Goal: Task Accomplishment & Management: Complete application form

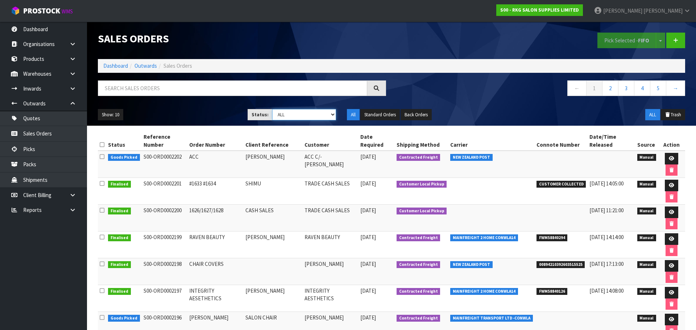
click at [334, 116] on select "Draft Pending Allocated Pending Pick Goods Picked Goods Packed Pending Charges …" at bounding box center [304, 114] width 64 height 11
select select "string:2"
click at [272, 109] on select "Draft Pending Allocated Pending Pick Goods Picked Goods Packed Pending Charges …" at bounding box center [304, 114] width 64 height 11
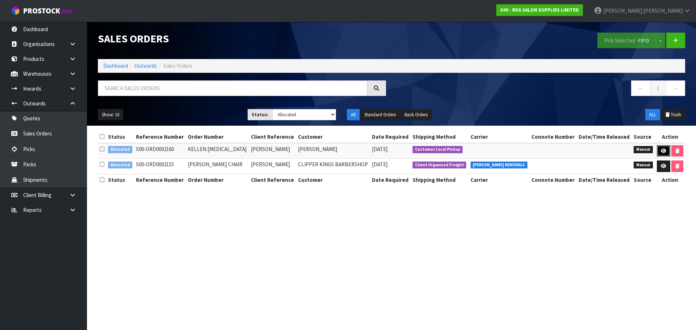
click at [663, 148] on link at bounding box center [663, 151] width 13 height 12
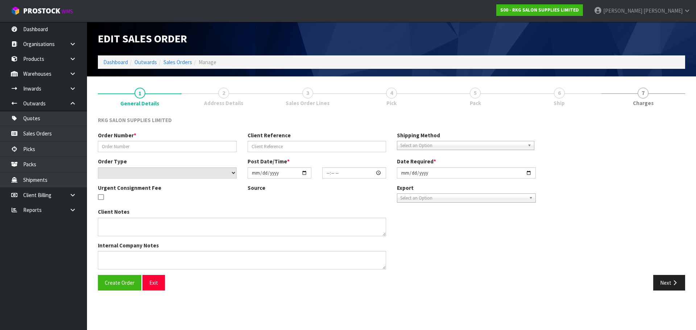
type input "KELLEN BSS"
type input "KELLEN TAMAKI"
select select "number:0"
type input "2025-09-09"
type input "00:00:00.000"
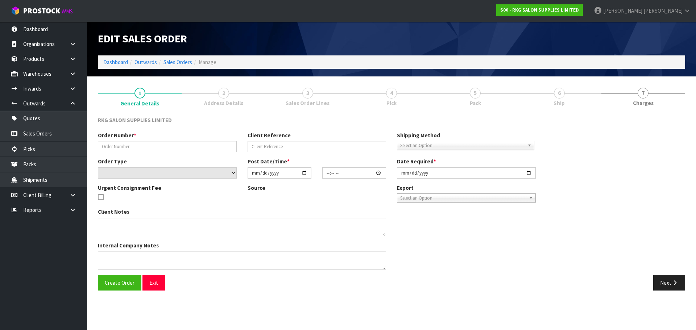
type input "2025-09-11"
type textarea "BEAUTY STARTER SET INCLUDE 1 X WELLINGTON BED, 1 X TROLLEY, 1 X STOOL"
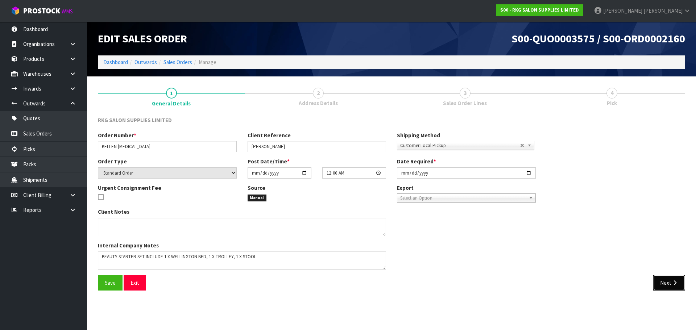
click at [668, 287] on button "Next" at bounding box center [669, 283] width 32 height 16
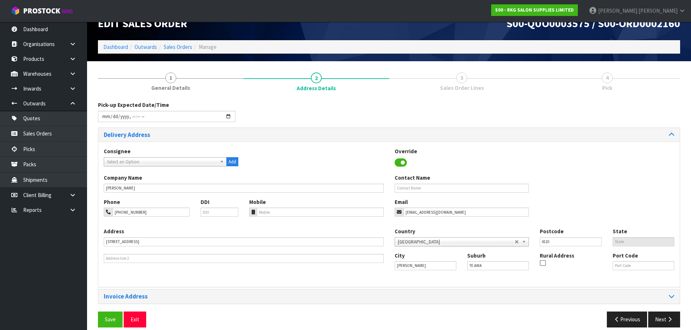
scroll to position [24, 0]
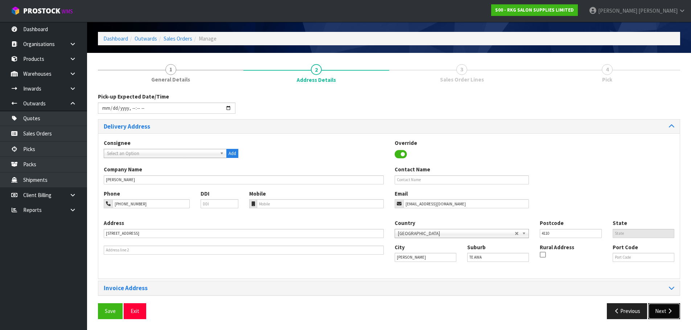
click at [658, 312] on button "Next" at bounding box center [664, 312] width 32 height 16
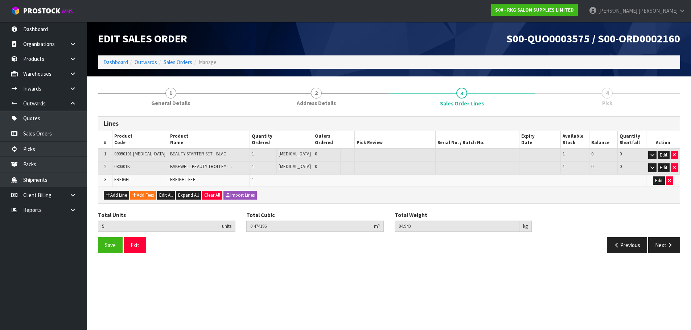
scroll to position [0, 0]
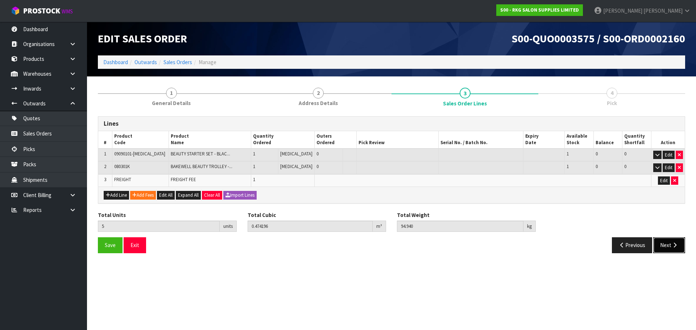
click at [670, 246] on button "Next" at bounding box center [669, 246] width 32 height 16
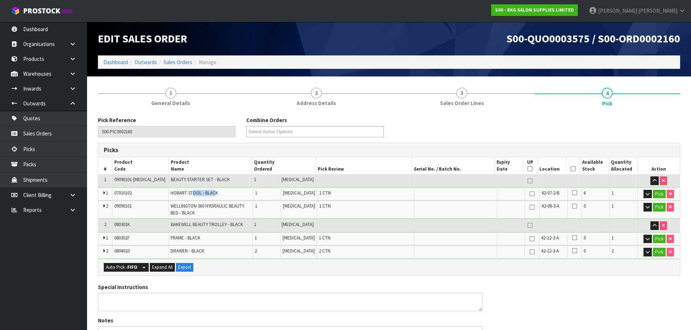
drag, startPoint x: 218, startPoint y: 194, endPoint x: 194, endPoint y: 194, distance: 24.3
click at [194, 194] on span "HOBART STOOL - BLACK" at bounding box center [194, 193] width 48 height 6
drag, startPoint x: 223, startPoint y: 194, endPoint x: 173, endPoint y: 198, distance: 50.9
click at [173, 198] on td "HOBART STOOL - BLACK" at bounding box center [211, 194] width 84 height 13
copy span "HOBART STOOL - BLACK"
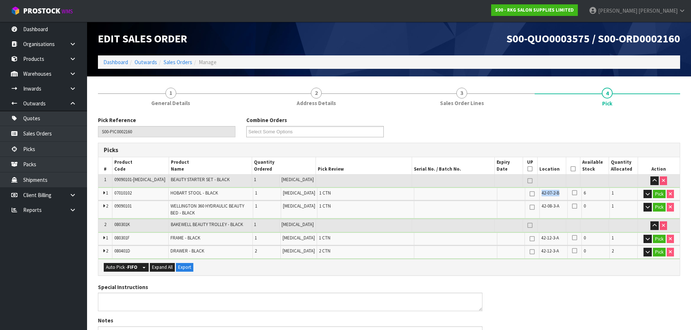
drag, startPoint x: 556, startPoint y: 192, endPoint x: 533, endPoint y: 194, distance: 23.3
click at [539, 194] on td "42-07-2-B" at bounding box center [553, 194] width 28 height 13
copy span "42-07-2-B"
drag, startPoint x: 137, startPoint y: 209, endPoint x: 115, endPoint y: 206, distance: 22.7
click at [115, 206] on td "09090101" at bounding box center [140, 209] width 56 height 17
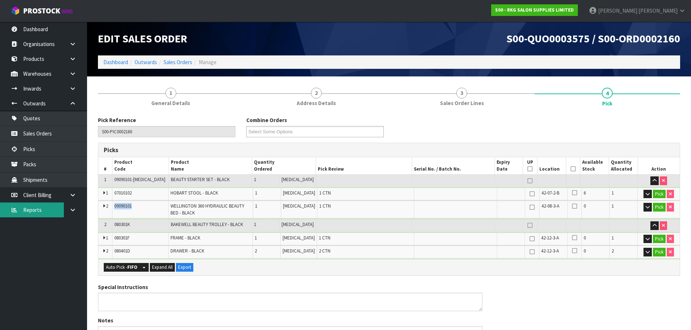
copy span "09090101"
drag, startPoint x: 173, startPoint y: 206, endPoint x: 190, endPoint y: 215, distance: 19.6
click at [190, 215] on td "WELLINGTON 360 HYDRAULIC BEAUTY BED - BLACK" at bounding box center [211, 209] width 84 height 17
copy span "WELLINGTON 360 HYDRAULIC BEAUTY BED - BLACK"
drag, startPoint x: 554, startPoint y: 207, endPoint x: 534, endPoint y: 208, distance: 19.2
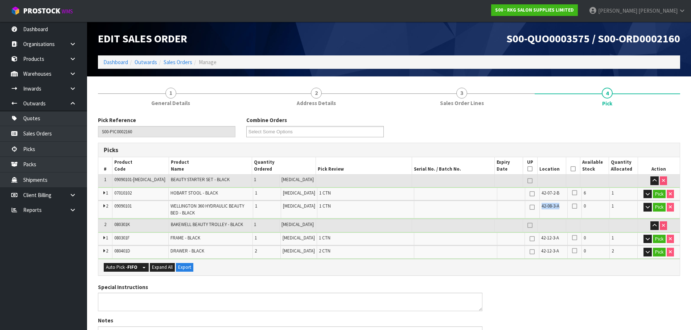
click at [539, 208] on td "42-08-3-A" at bounding box center [553, 209] width 28 height 17
copy span "42-08-3-A"
drag, startPoint x: 145, startPoint y: 239, endPoint x: 100, endPoint y: 236, distance: 44.7
click at [100, 236] on tr "1 080301F FRAME - BLACK 1 PCE 1 CTN 42-12-3-A 0 1 Pick" at bounding box center [388, 239] width 581 height 13
click at [129, 236] on span "080301F" at bounding box center [121, 238] width 15 height 6
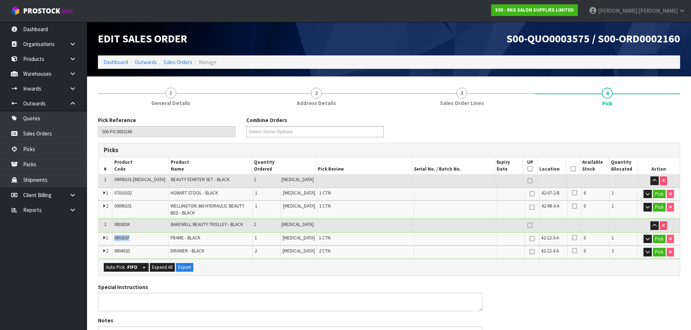
drag, startPoint x: 143, startPoint y: 236, endPoint x: 115, endPoint y: 239, distance: 28.8
click at [115, 239] on td "080301F" at bounding box center [140, 239] width 56 height 13
copy span "080301F"
drag, startPoint x: 209, startPoint y: 238, endPoint x: 173, endPoint y: 241, distance: 36.8
click at [173, 241] on td "FRAME - BLACK" at bounding box center [211, 239] width 84 height 13
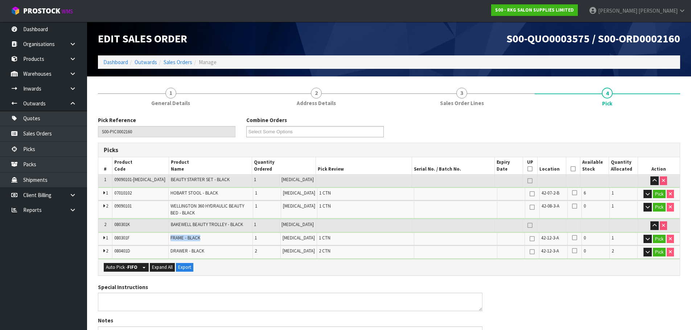
copy span "FRAME - BLACK"
drag, startPoint x: 559, startPoint y: 239, endPoint x: 535, endPoint y: 240, distance: 23.6
click at [539, 240] on td "42-12-3-A" at bounding box center [553, 239] width 28 height 13
copy span "42-12-3-A"
drag, startPoint x: 133, startPoint y: 253, endPoint x: 113, endPoint y: 253, distance: 19.9
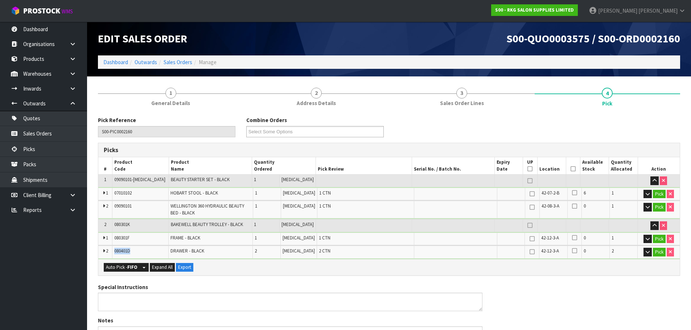
click at [113, 253] on td "080401D" at bounding box center [140, 252] width 56 height 13
copy span "080401D"
drag, startPoint x: 210, startPoint y: 249, endPoint x: 171, endPoint y: 253, distance: 38.7
click at [171, 253] on td "DRAWER - BLACK" at bounding box center [211, 252] width 84 height 13
copy span "DRAWER - BLACK"
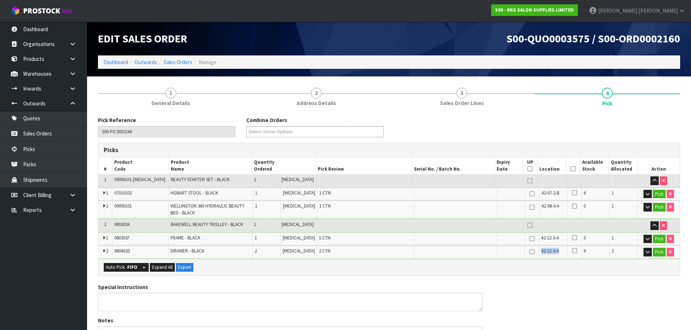
drag, startPoint x: 556, startPoint y: 249, endPoint x: 536, endPoint y: 253, distance: 20.6
click at [539, 253] on td "42-12-3-A" at bounding box center [553, 252] width 28 height 13
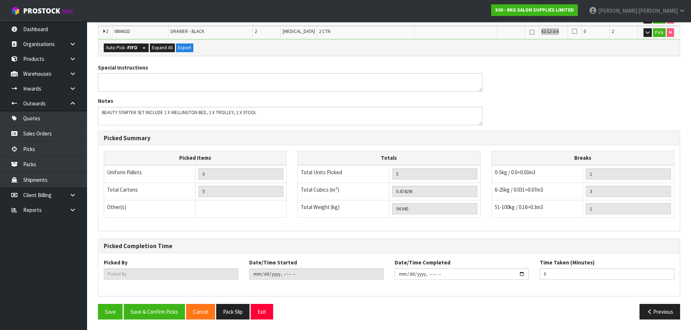
scroll to position [220, 0]
drag, startPoint x: 262, startPoint y: 310, endPoint x: 208, endPoint y: 236, distance: 91.2
click at [262, 310] on button "Exit" at bounding box center [262, 312] width 22 height 16
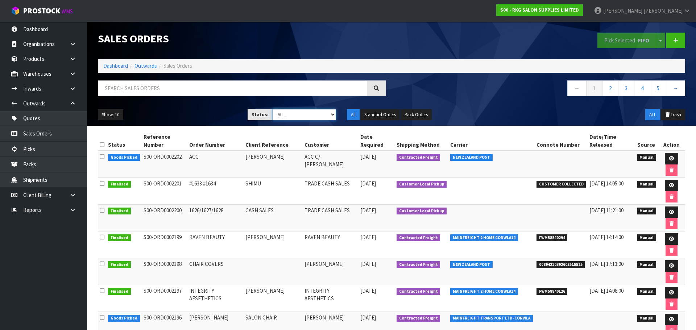
click at [288, 114] on select "Draft Pending Allocated Pending Pick Goods Picked Goods Packed Pending Charges …" at bounding box center [304, 114] width 64 height 11
select select "string:2"
click at [272, 109] on select "Draft Pending Allocated Pending Pick Goods Picked Goods Packed Pending Charges …" at bounding box center [304, 114] width 64 height 11
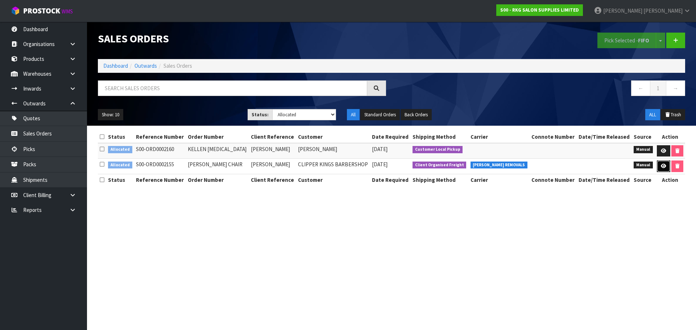
click at [663, 169] on icon at bounding box center [663, 166] width 5 height 5
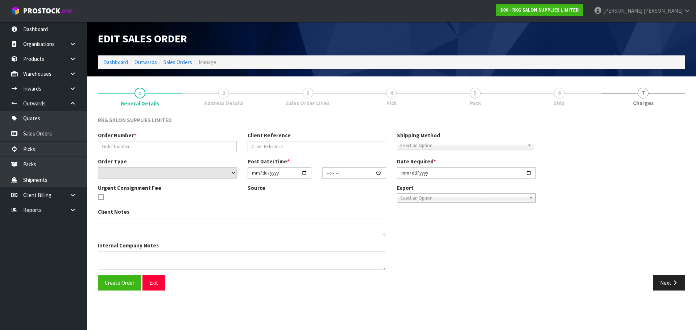
type input "AZAD BARBER CHAIR"
type input "AZAD"
select select "number:0"
type input "2025-09-05"
type input "00:00:00.000"
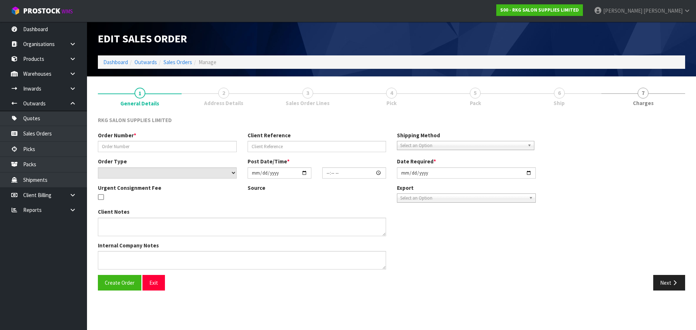
type input "2025-09-15"
type textarea "1 CHAIR BACK ORDER"
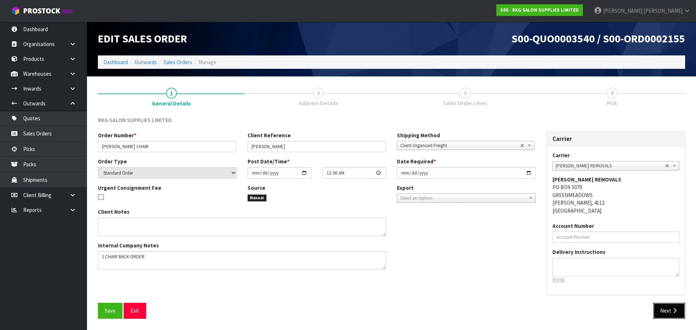
click at [667, 312] on button "Next" at bounding box center [669, 311] width 32 height 16
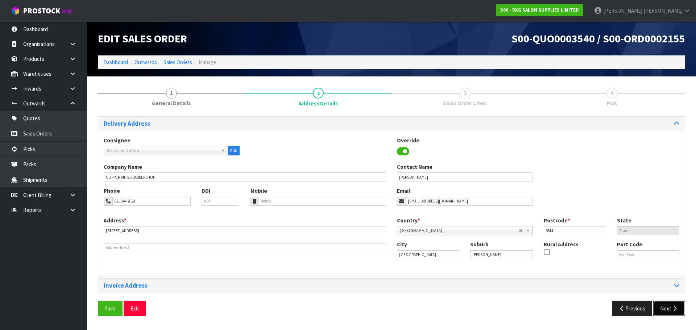
click at [664, 307] on button "Next" at bounding box center [669, 309] width 32 height 16
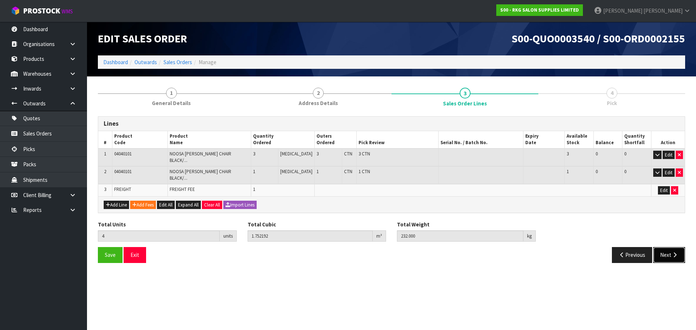
click at [667, 249] on button "Next" at bounding box center [669, 255] width 32 height 16
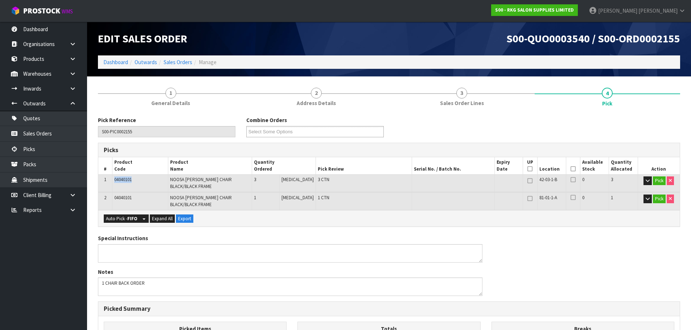
drag, startPoint x: 139, startPoint y: 177, endPoint x: 112, endPoint y: 181, distance: 27.0
click at [112, 181] on tr "1 04040101 NOOSA BARBER CHAIR BLACK/BLACK FRAME 3 PCE 3 CTN 42-03-1-B 0 3 Pick" at bounding box center [388, 183] width 581 height 17
drag, startPoint x: 173, startPoint y: 178, endPoint x: 194, endPoint y: 185, distance: 22.0
click at [194, 185] on td "NOOSA BARBER CHAIR BLACK/BLACK FRAME" at bounding box center [210, 183] width 84 height 17
drag, startPoint x: 557, startPoint y: 180, endPoint x: 536, endPoint y: 185, distance: 22.1
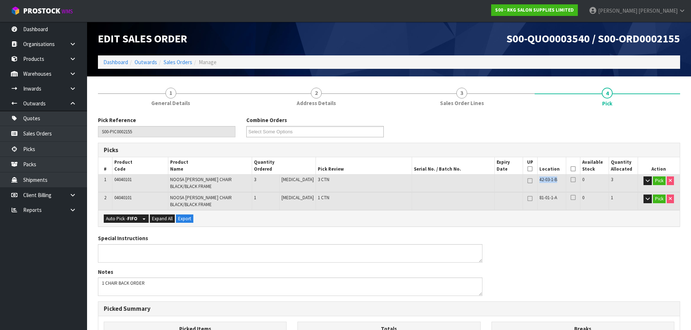
click at [537, 185] on td "42-03-1-B" at bounding box center [551, 183] width 29 height 17
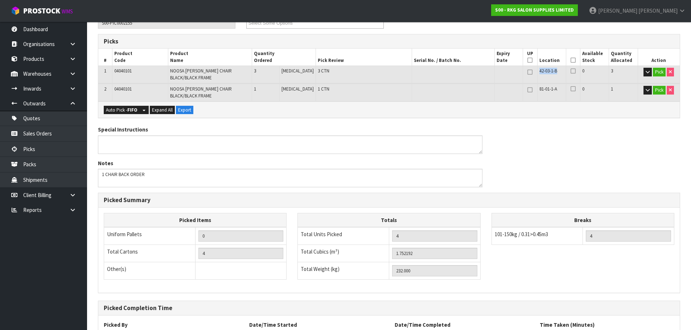
scroll to position [172, 0]
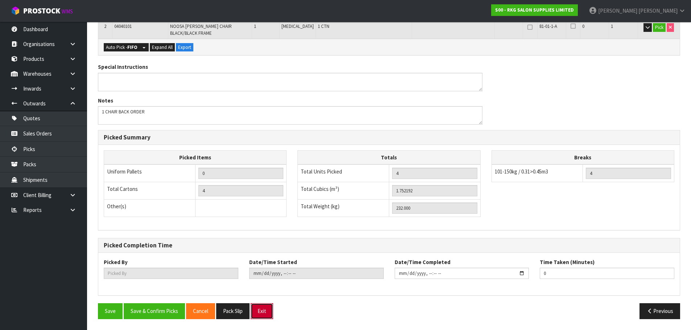
click at [268, 310] on button "Exit" at bounding box center [262, 312] width 22 height 16
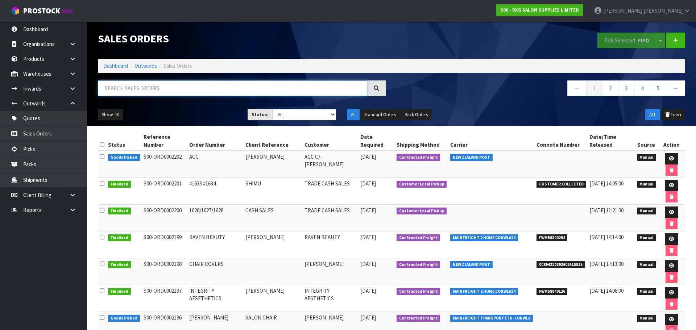
click at [136, 89] on input "text" at bounding box center [232, 89] width 269 height 16
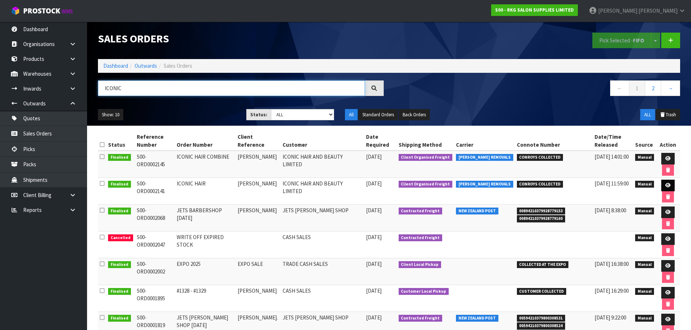
type input "ICONIC"
click at [665, 186] on icon at bounding box center [667, 185] width 5 height 5
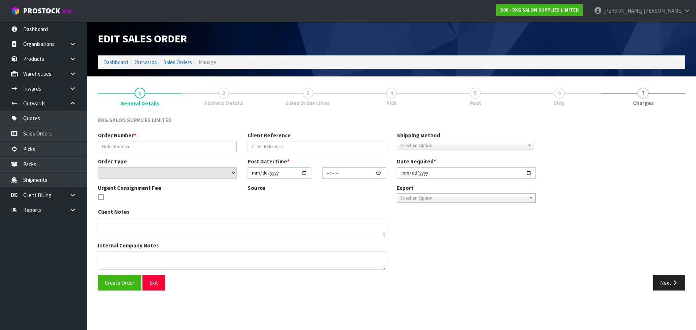
type input "ICONIC HAIR"
type input "NAVPREET"
select select "number:0"
type input "2025-08-29"
type input "00:00:00.000"
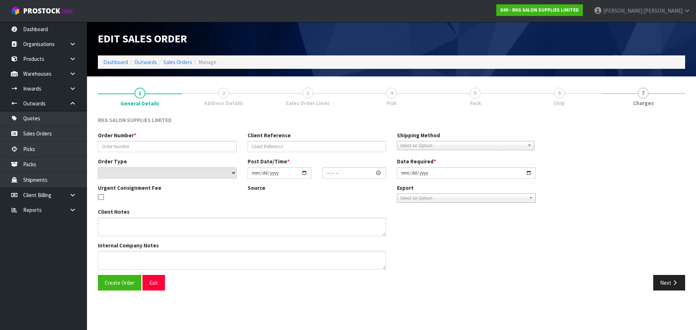
type input "2025-08-29"
type textarea "FOR CONROYS PICK UP ON MONDAY 1/9/25 JOB#2972019"
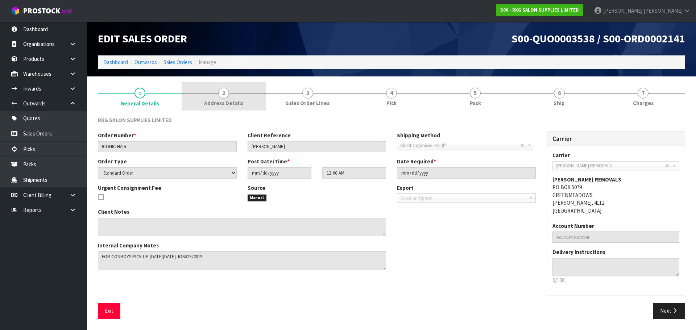
click at [224, 95] on span "2" at bounding box center [223, 93] width 11 height 11
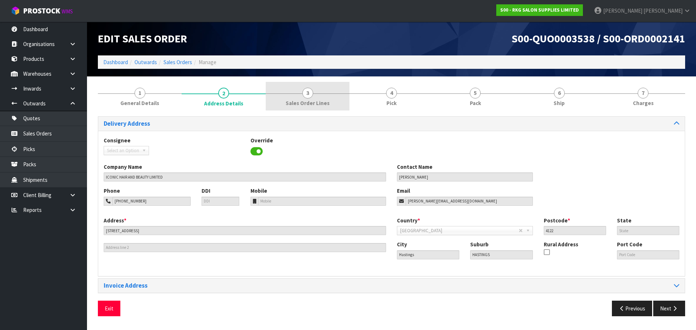
click at [312, 95] on span "3" at bounding box center [307, 93] width 11 height 11
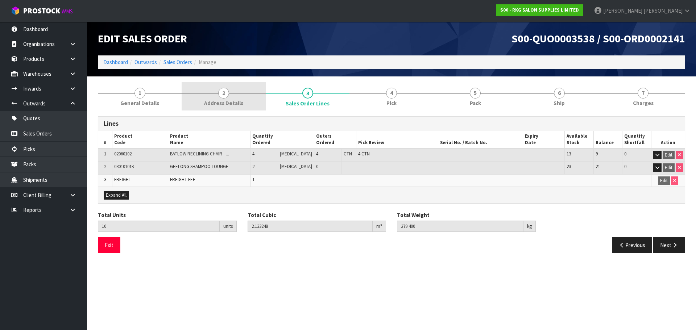
click at [227, 96] on span "2" at bounding box center [223, 93] width 11 height 11
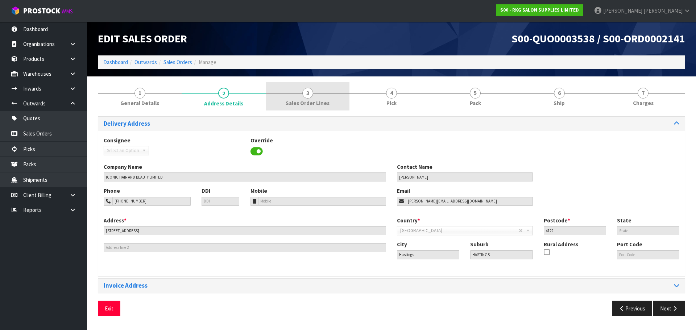
click at [307, 95] on span "3" at bounding box center [307, 93] width 11 height 11
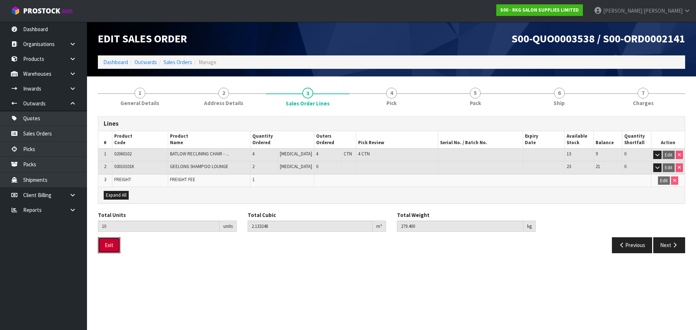
drag, startPoint x: 110, startPoint y: 247, endPoint x: 171, endPoint y: 226, distance: 64.3
click at [110, 247] on button "Exit" at bounding box center [109, 246] width 22 height 16
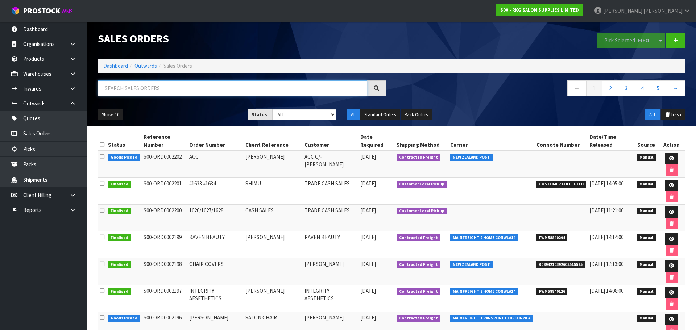
click at [141, 92] on input "text" at bounding box center [232, 89] width 269 height 16
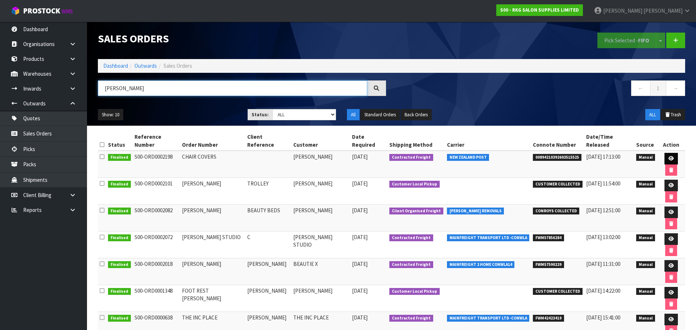
type input "NICOLE"
click at [669, 156] on icon at bounding box center [671, 158] width 5 height 5
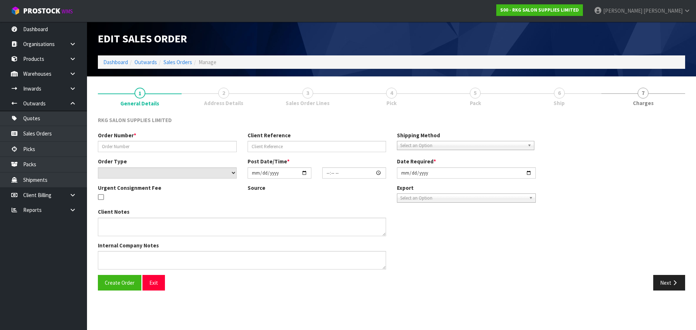
type input "CHAIR COVERS"
select select "number:0"
type input "2025-09-24"
type input "14:19:00.000"
type input "2025-09-24"
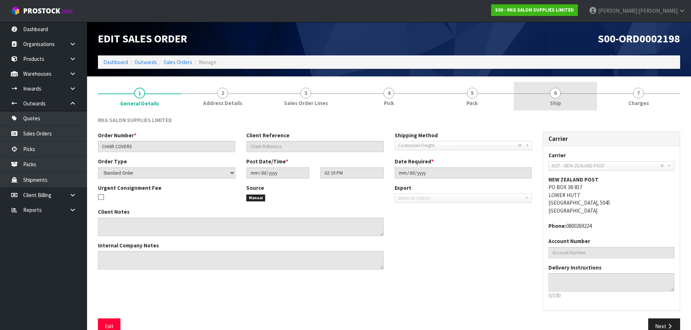
click at [554, 95] on span "6" at bounding box center [555, 93] width 11 height 11
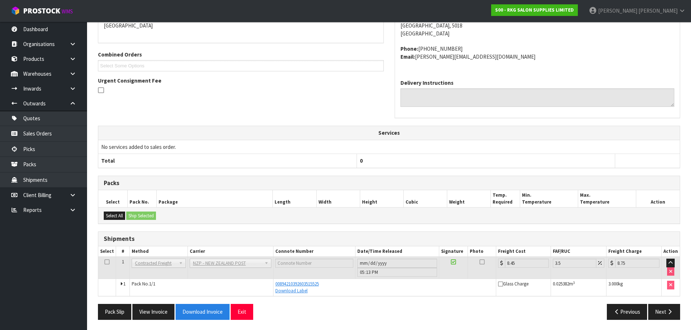
scroll to position [139, 0]
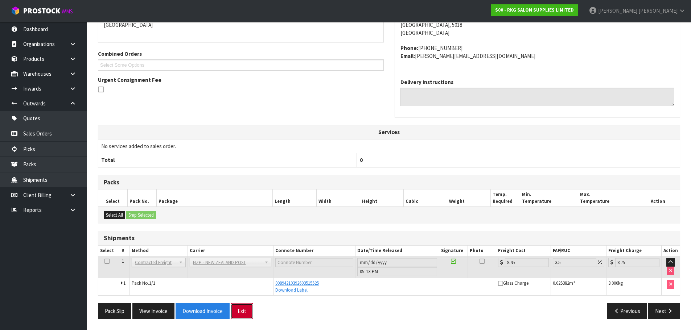
click at [243, 311] on button "Exit" at bounding box center [242, 312] width 22 height 16
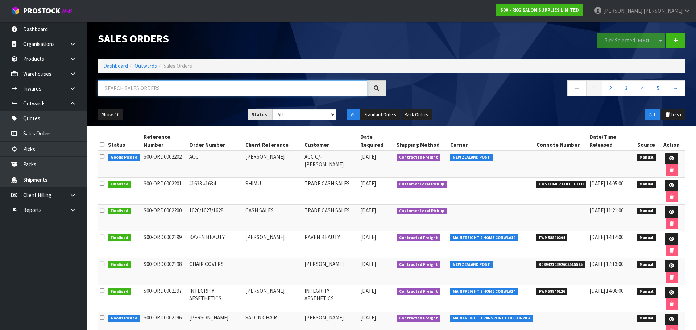
click at [128, 92] on input "text" at bounding box center [232, 89] width 269 height 16
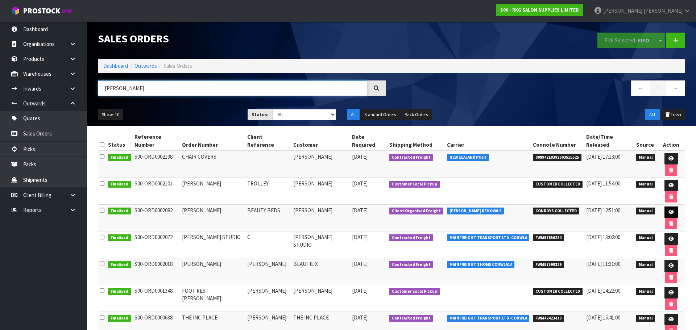
type input "NICOLE"
click at [669, 210] on icon at bounding box center [671, 212] width 5 height 5
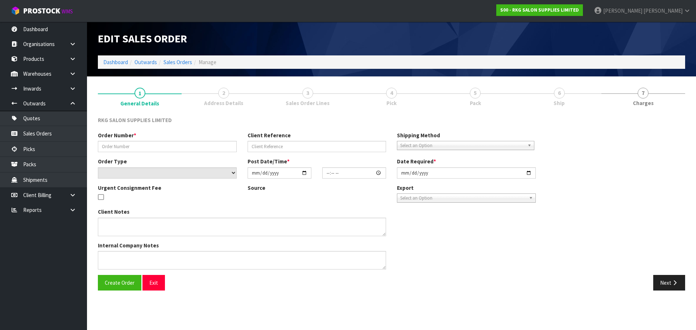
type input "NICOLE THOMPSON"
type input "BEAUTY BEDS"
select select "number:0"
type input "2025-08-20"
type input "00:00:00.000"
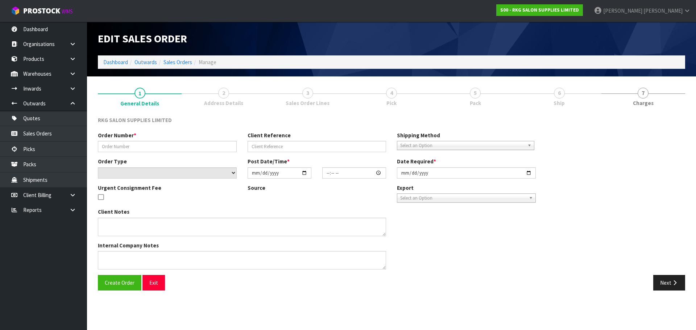
type input "2025-08-20"
type textarea "FOR CONROYS TO COLLECT THURSDAY 21.8 JOB#2969281"
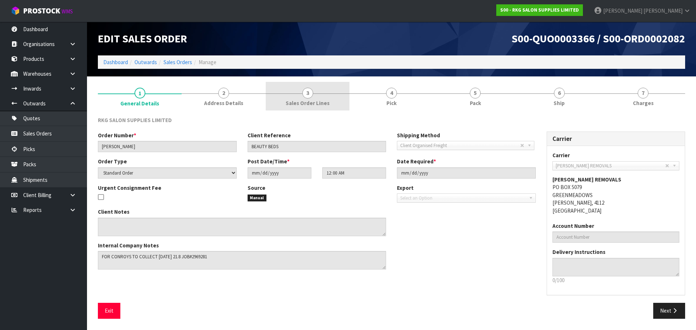
click at [311, 96] on span "3" at bounding box center [307, 93] width 11 height 11
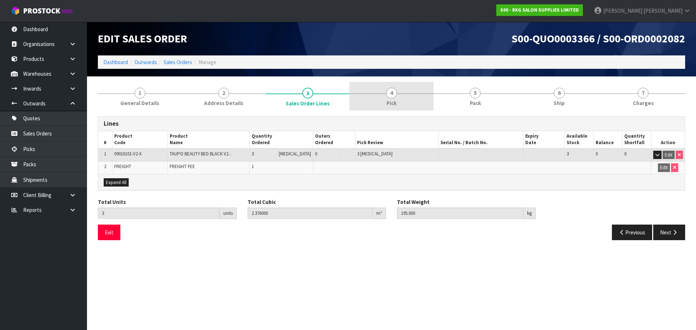
click at [389, 94] on span "4" at bounding box center [391, 93] width 11 height 11
